Goal: Navigation & Orientation: Understand site structure

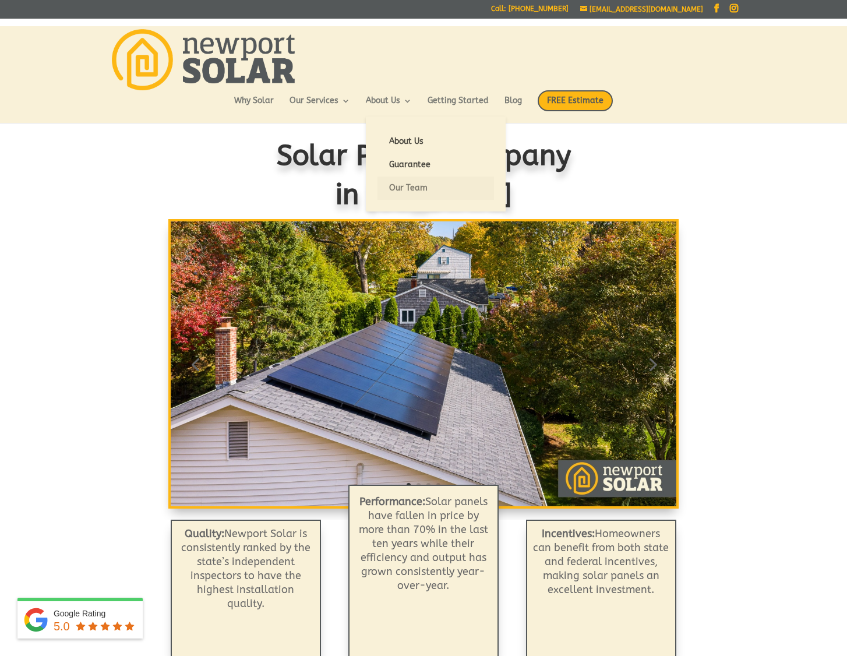
click at [414, 188] on link "Our Team" at bounding box center [436, 188] width 117 height 23
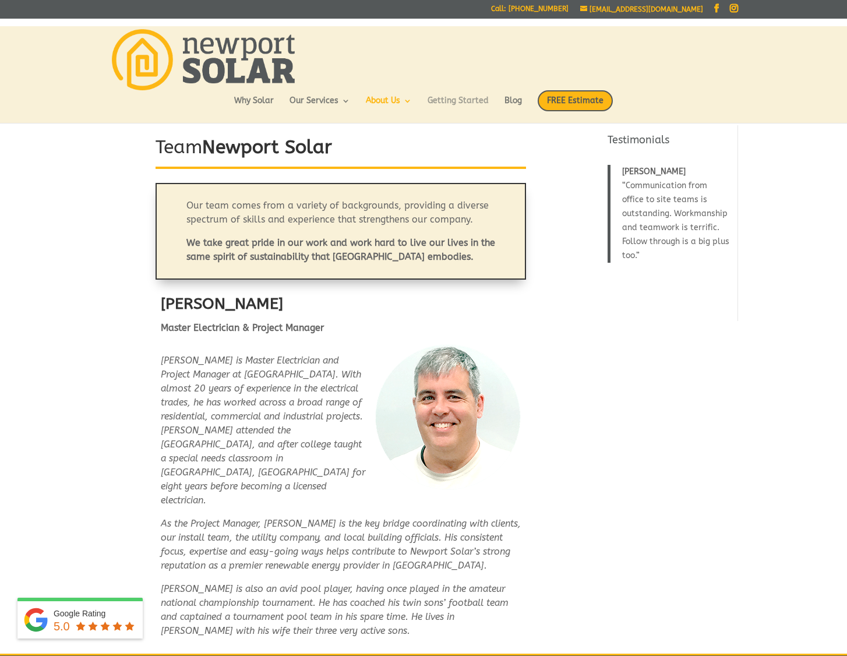
click at [477, 101] on link "Getting Started" at bounding box center [458, 107] width 61 height 20
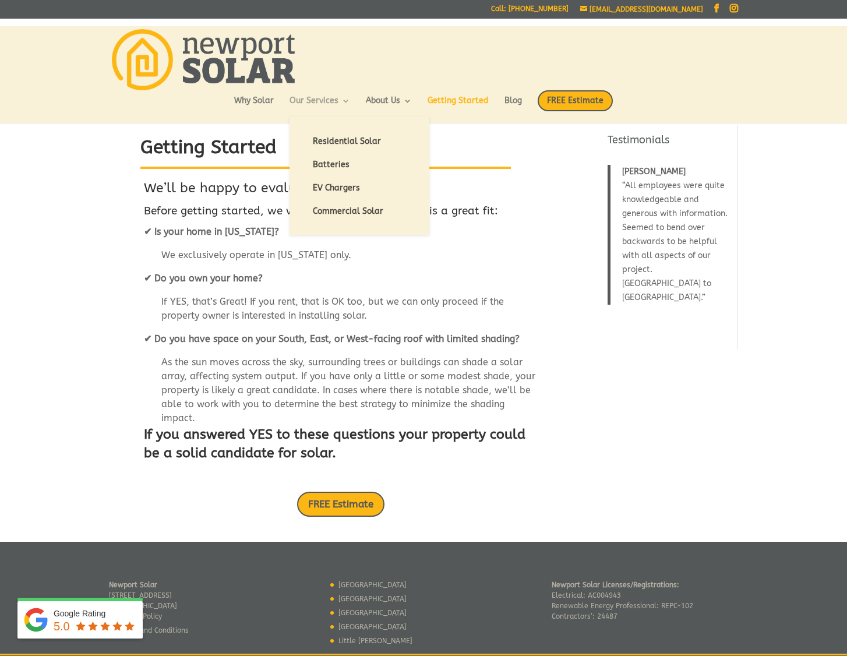
click at [333, 101] on link "Our Services" at bounding box center [320, 107] width 61 height 20
click at [330, 187] on link "EV Chargers" at bounding box center [359, 188] width 117 height 23
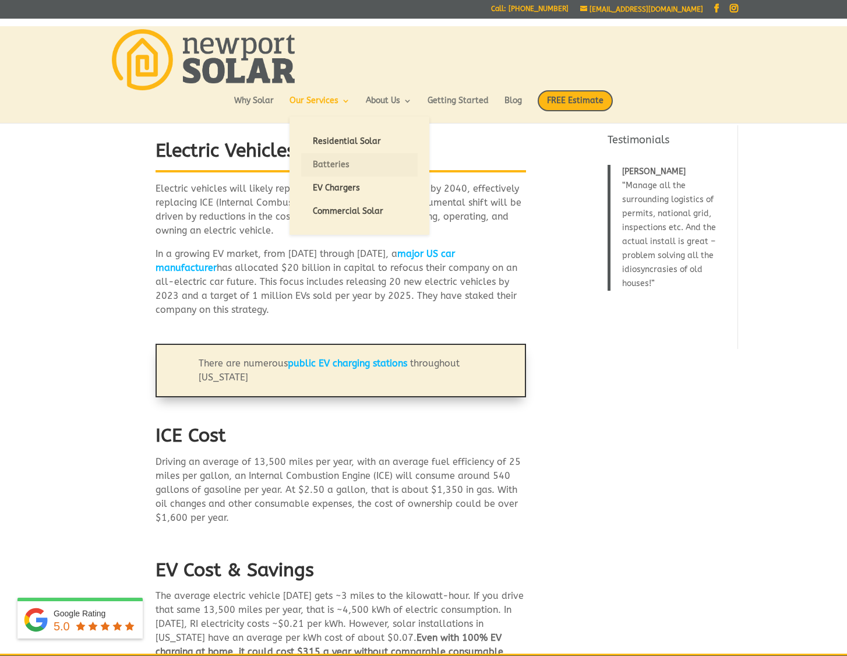
click at [331, 163] on link "Batteries" at bounding box center [359, 164] width 117 height 23
